Goal: Task Accomplishment & Management: Use online tool/utility

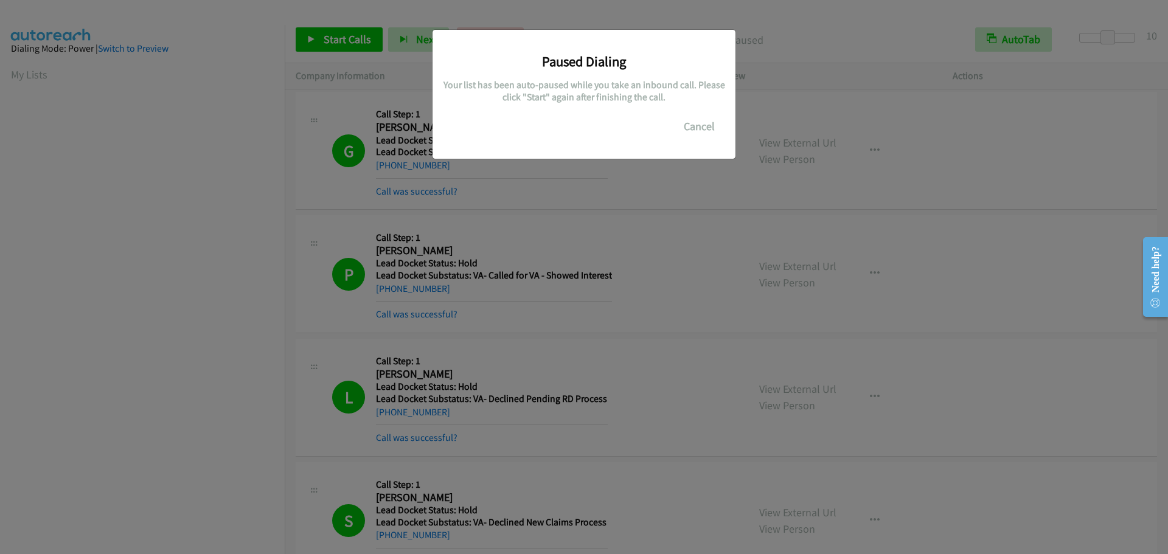
scroll to position [128, 0]
click at [699, 127] on button "Cancel" at bounding box center [699, 126] width 54 height 24
click at [697, 120] on button "Cancel" at bounding box center [699, 126] width 54 height 24
click at [708, 128] on button "Cancel" at bounding box center [699, 126] width 54 height 24
click at [724, 128] on button "Cancel" at bounding box center [699, 126] width 54 height 24
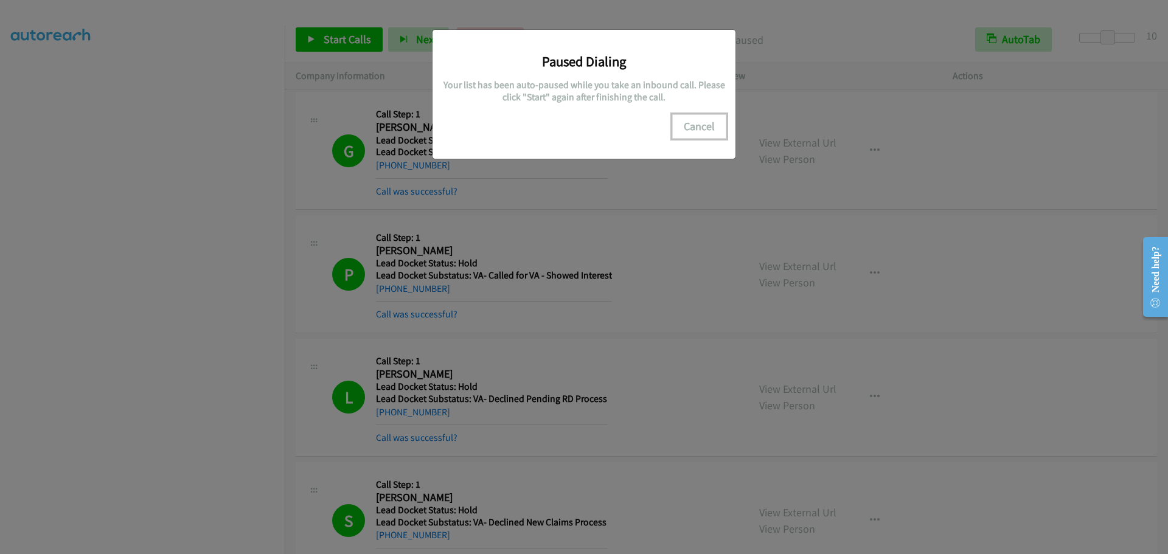
click at [707, 125] on button "Cancel" at bounding box center [699, 126] width 54 height 24
click at [243, 148] on div "Paused Dialing Your list has been auto-paused while you take an inbound call. P…" at bounding box center [584, 282] width 1168 height 543
click at [703, 125] on button "Cancel" at bounding box center [699, 126] width 54 height 24
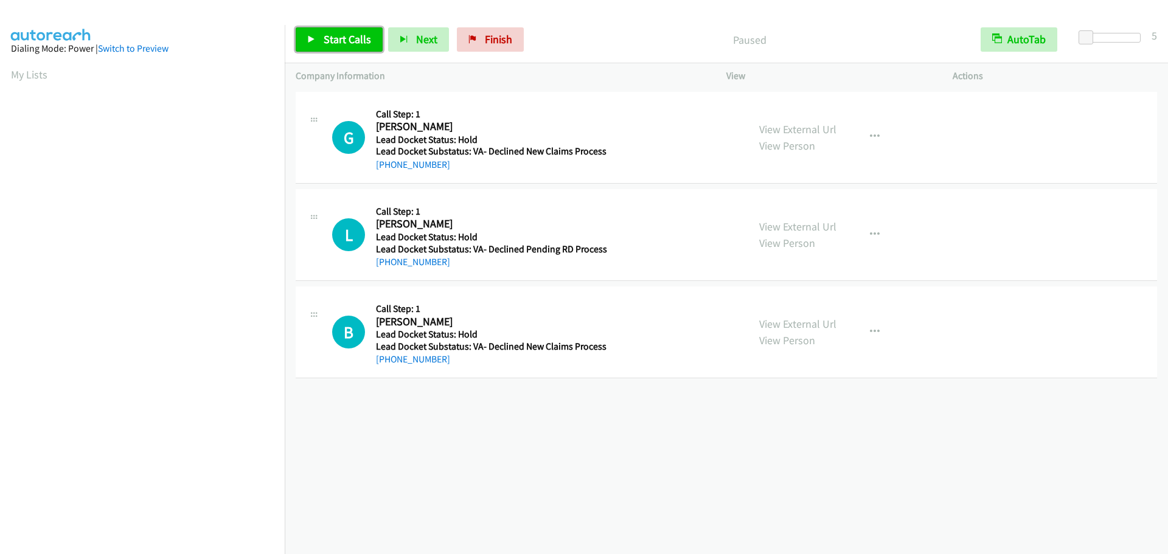
click at [372, 33] on link "Start Calls" at bounding box center [339, 39] width 87 height 24
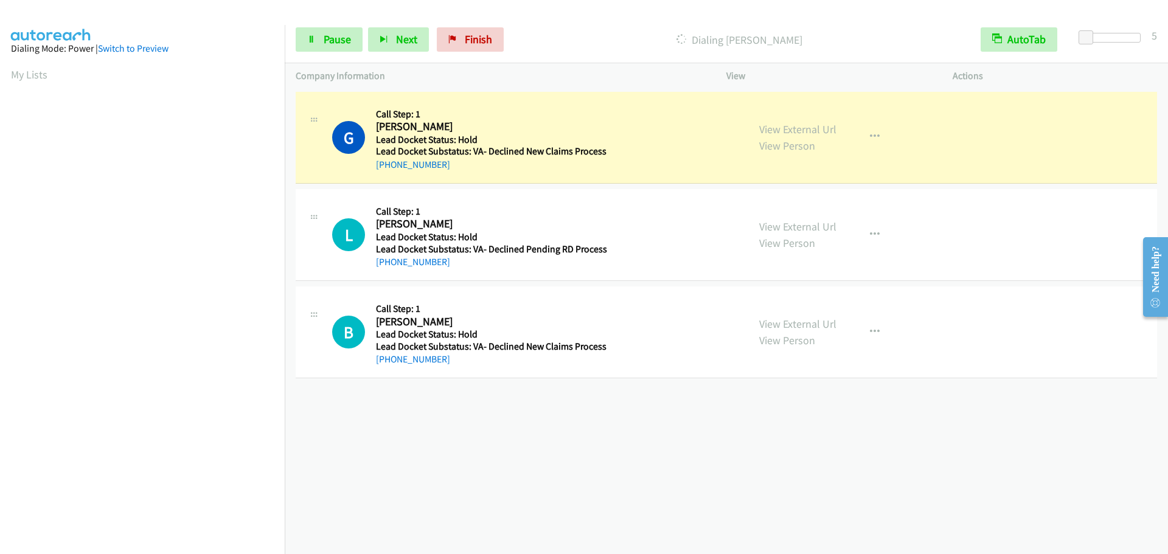
scroll to position [128, 0]
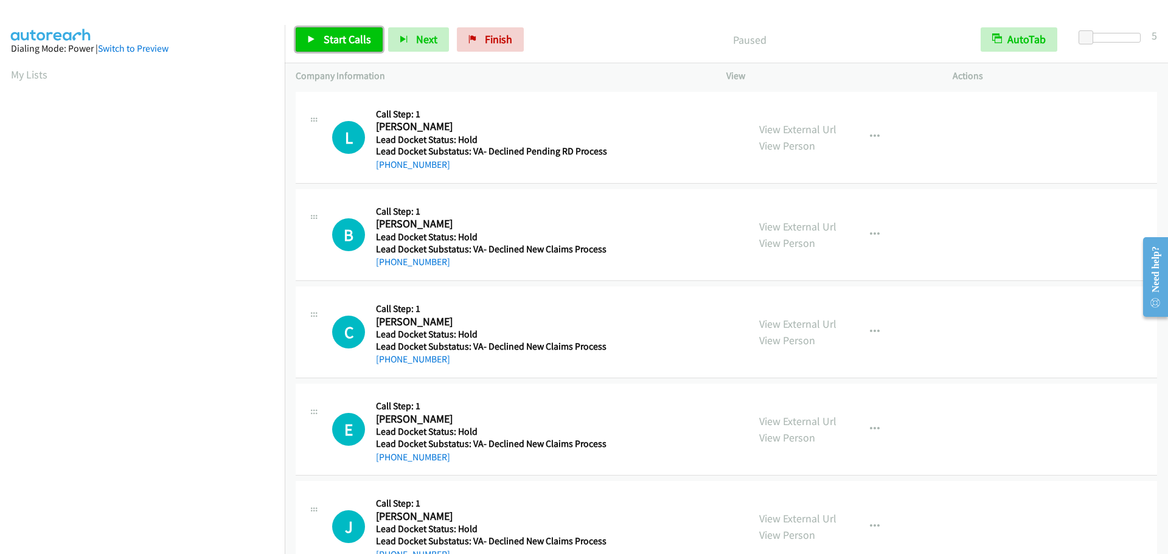
click at [321, 36] on link "Start Calls" at bounding box center [339, 39] width 87 height 24
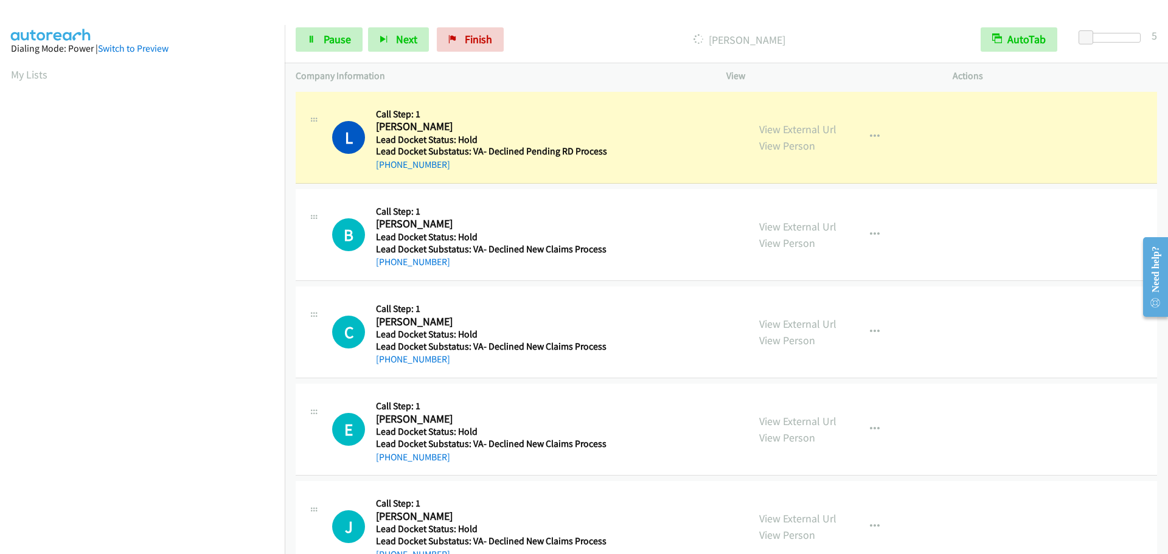
scroll to position [128, 0]
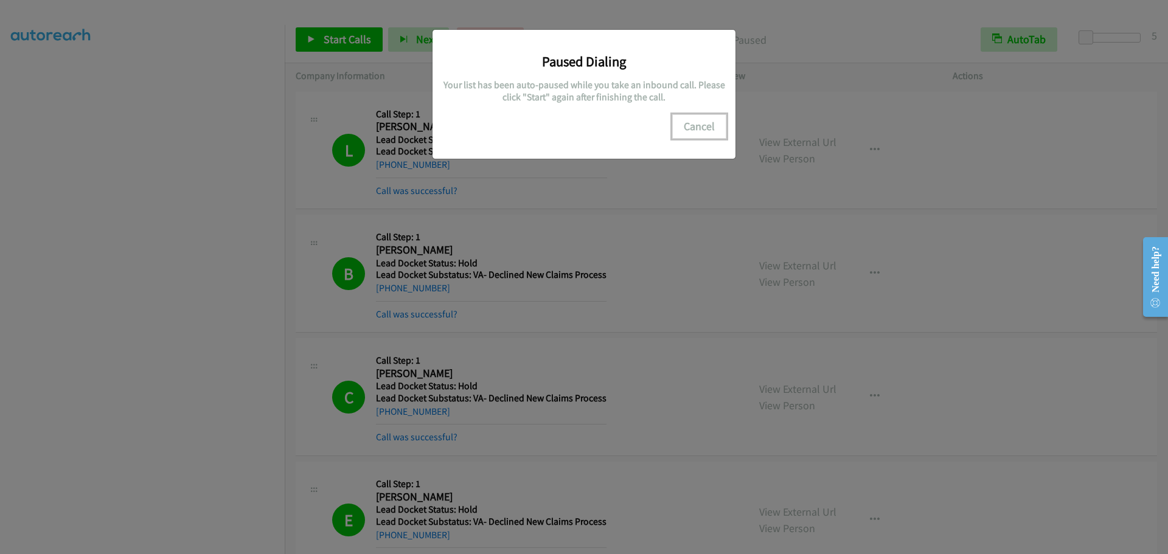
click at [706, 130] on button "Cancel" at bounding box center [699, 126] width 54 height 24
